Goal: Task Accomplishment & Management: Use online tool/utility

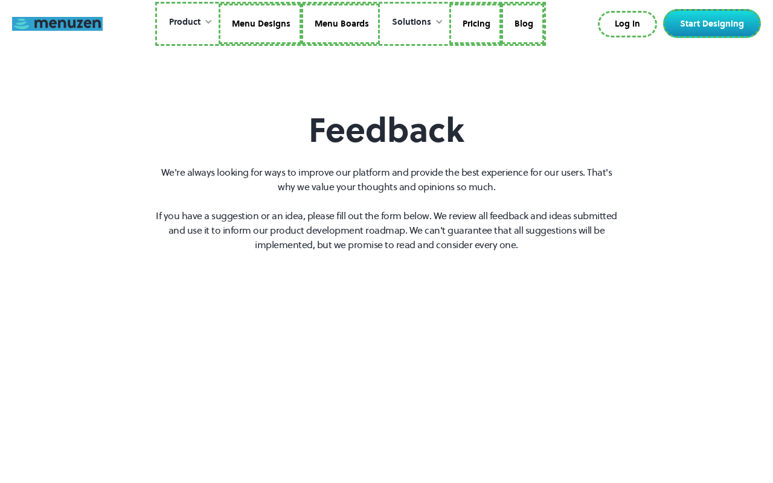
click at [57, 24] on link at bounding box center [57, 24] width 91 height 14
click at [261, 24] on link "Menu Designs" at bounding box center [260, 24] width 83 height 41
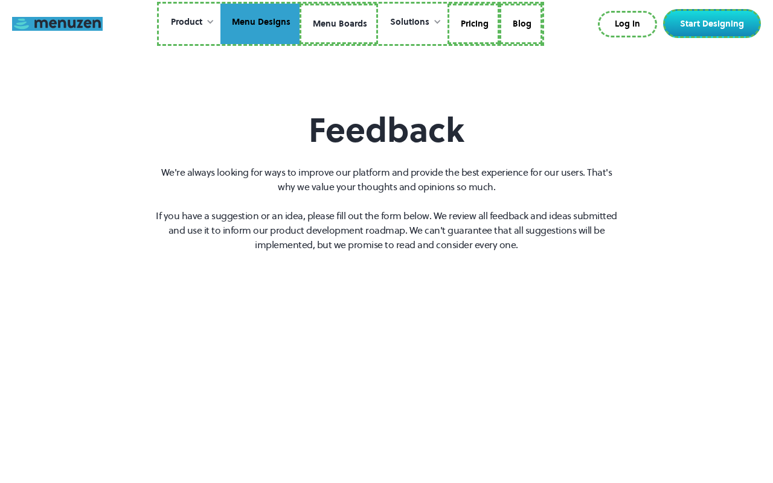
click at [338, 24] on link "Menu Boards" at bounding box center [339, 24] width 79 height 41
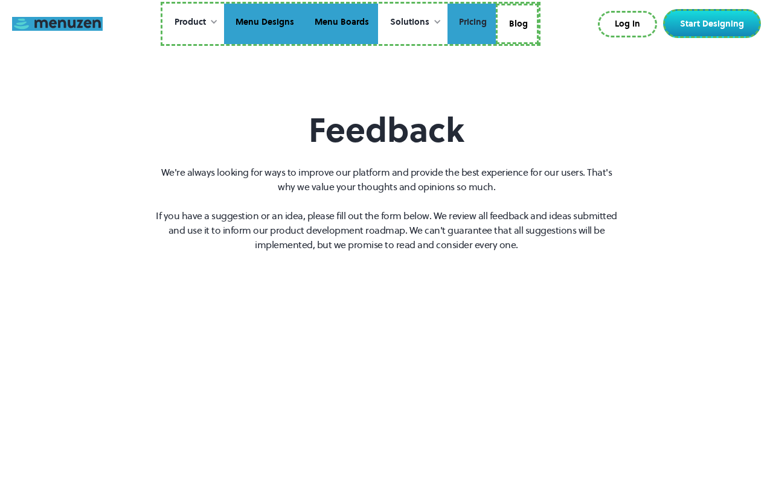
click at [470, 24] on link "Pricing" at bounding box center [471, 24] width 48 height 41
click at [517, 22] on link "Blog" at bounding box center [517, 24] width 43 height 41
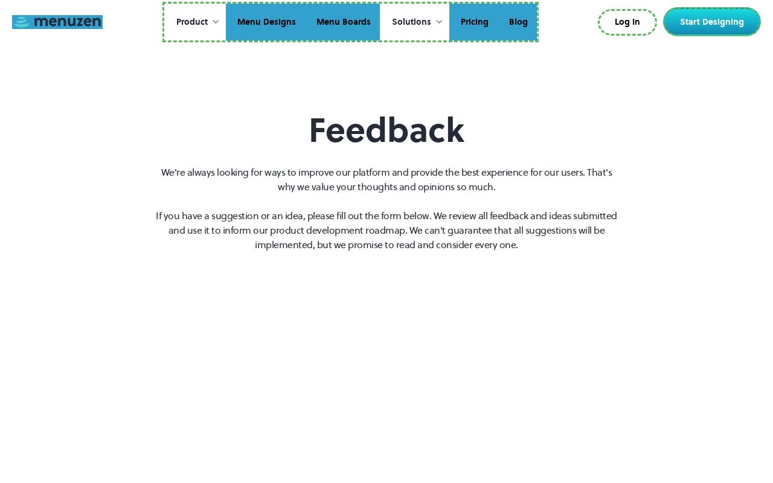
click at [630, 22] on link "Log In" at bounding box center [627, 22] width 59 height 27
click at [714, 22] on link "Start Designing" at bounding box center [712, 21] width 98 height 29
